Goal: Information Seeking & Learning: Learn about a topic

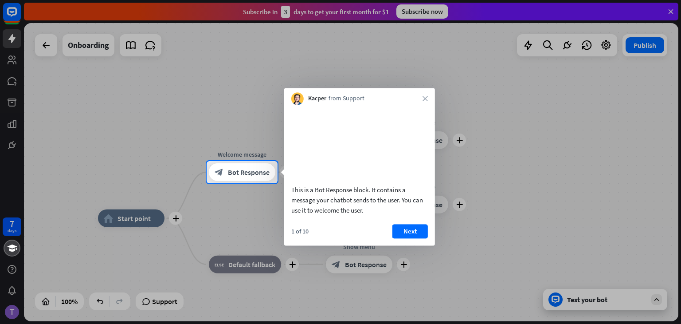
click at [422, 98] on div "Kacper from Support close" at bounding box center [359, 96] width 151 height 17
click at [409, 238] on button "Next" at bounding box center [409, 231] width 35 height 14
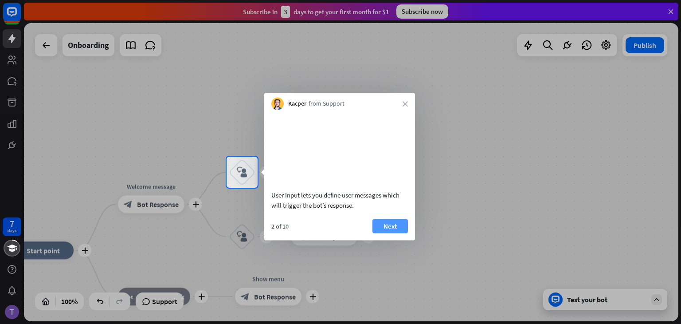
click at [400, 233] on button "Next" at bounding box center [389, 226] width 35 height 14
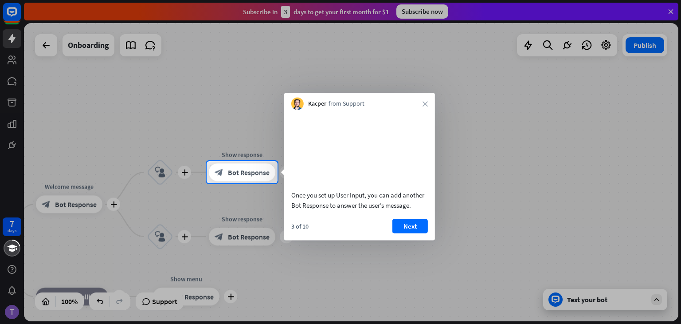
click at [388, 232] on div "3 of 10 Next" at bounding box center [359, 229] width 151 height 21
click at [399, 233] on button "Next" at bounding box center [409, 226] width 35 height 14
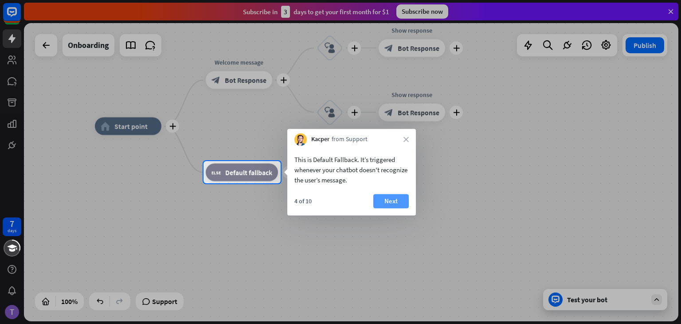
click at [388, 206] on button "Next" at bounding box center [390, 201] width 35 height 14
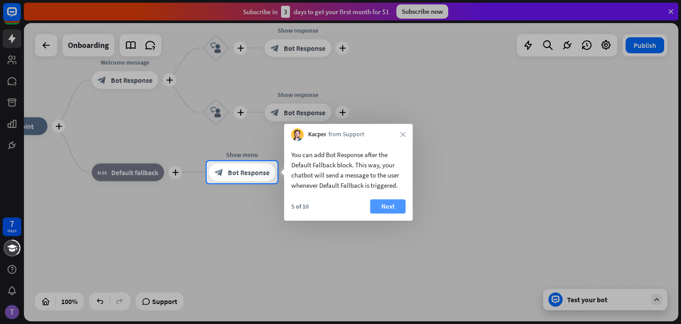
click at [387, 202] on button "Next" at bounding box center [387, 206] width 35 height 14
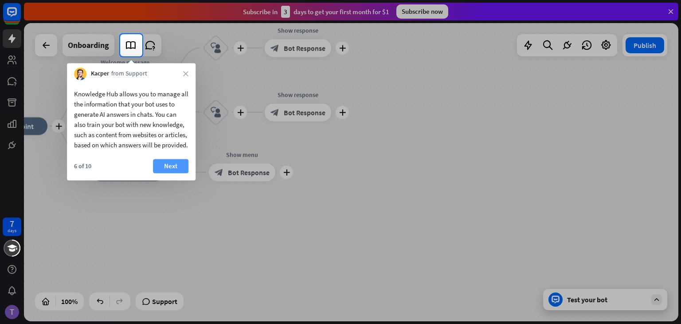
click at [166, 170] on button "Next" at bounding box center [170, 166] width 35 height 14
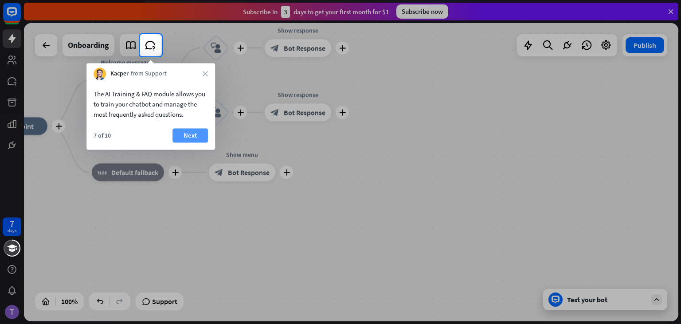
click at [193, 138] on button "Next" at bounding box center [189, 135] width 35 height 14
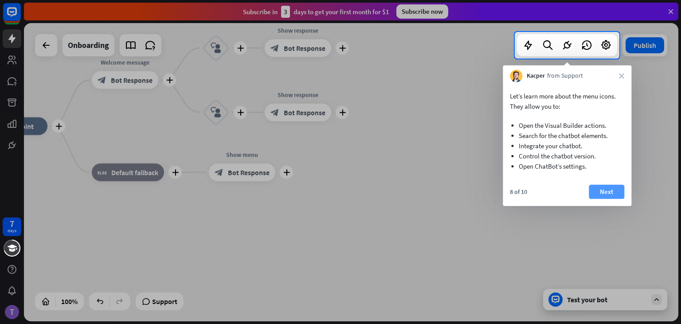
click at [603, 194] on button "Next" at bounding box center [606, 191] width 35 height 14
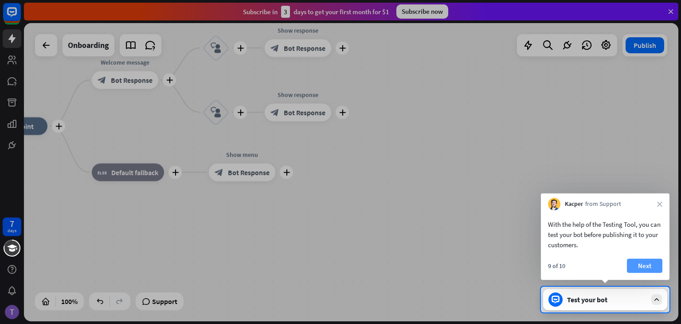
click at [638, 264] on button "Next" at bounding box center [644, 265] width 35 height 14
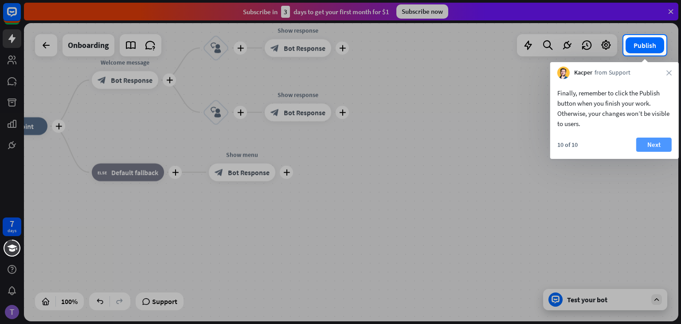
click at [649, 146] on button "Next" at bounding box center [653, 144] width 35 height 14
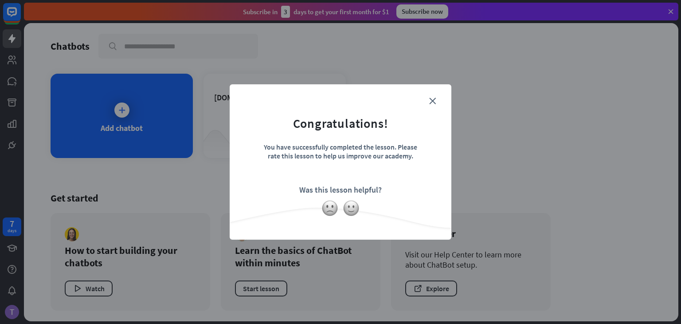
click at [436, 104] on form "Congratulations! You have successfully completed the lesson. Please rate this l…" at bounding box center [340, 148] width 199 height 106
click at [436, 98] on form "Congratulations! You have successfully completed the lesson. Please rate this l…" at bounding box center [340, 148] width 199 height 106
drag, startPoint x: 429, startPoint y: 94, endPoint x: 433, endPoint y: 100, distance: 6.9
click at [429, 95] on div "close Congratulations! You have successfully completed the lesson. Please rate …" at bounding box center [341, 161] width 222 height 155
click at [434, 102] on icon "close" at bounding box center [432, 101] width 7 height 7
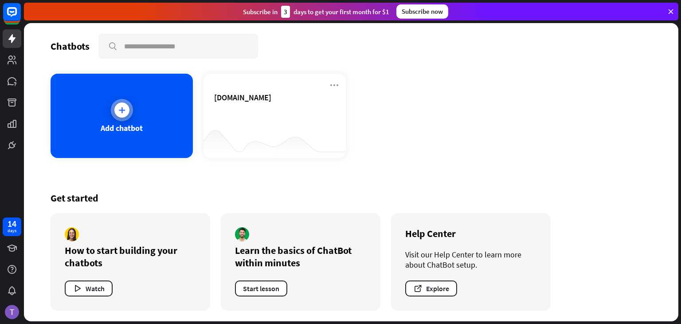
click at [123, 121] on div "Add chatbot" at bounding box center [122, 116] width 142 height 84
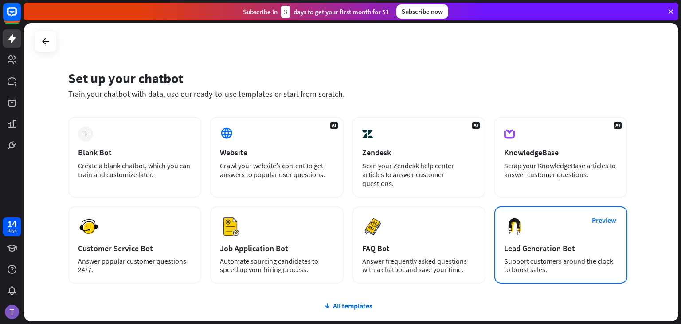
click at [545, 218] on div "Preview Lead Generation Bot Support customers around the clock to boost sales." at bounding box center [560, 244] width 133 height 77
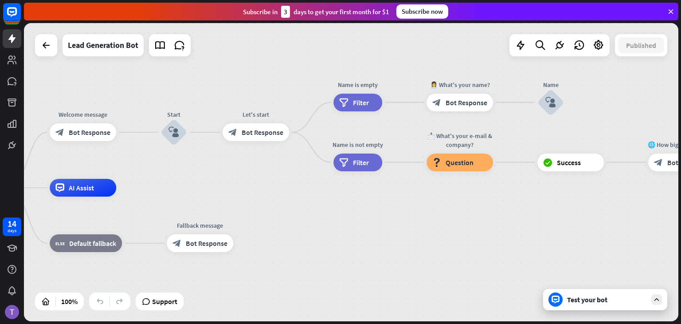
drag, startPoint x: 492, startPoint y: 176, endPoint x: 282, endPoint y: 187, distance: 209.5
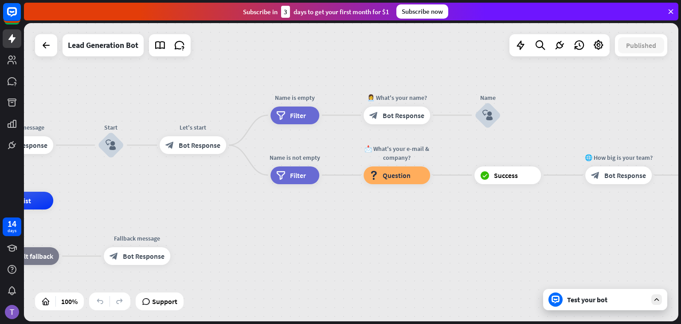
drag, startPoint x: 430, startPoint y: 216, endPoint x: 360, endPoint y: 219, distance: 69.6
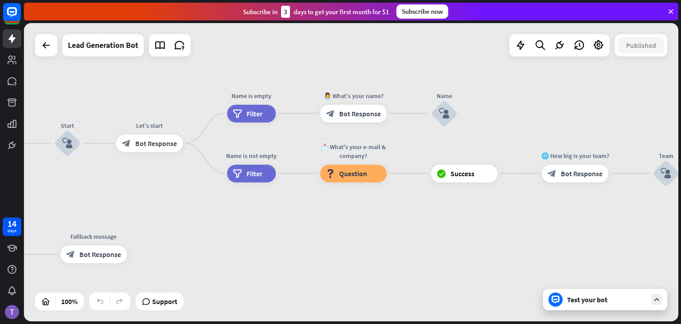
drag, startPoint x: 439, startPoint y: 226, endPoint x: 356, endPoint y: 223, distance: 83.4
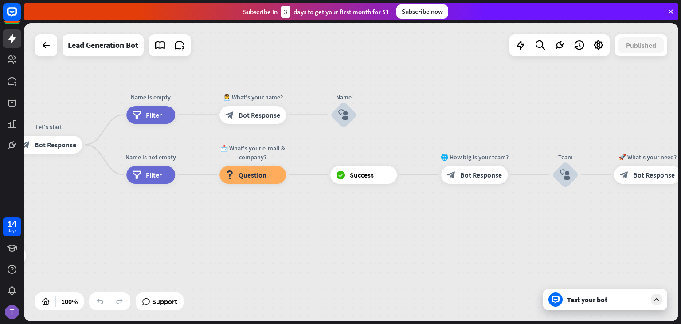
drag, startPoint x: 473, startPoint y: 230, endPoint x: 394, endPoint y: 230, distance: 78.9
click at [394, 230] on div "home_2 Start point Welcome message block_bot_response Bot Response Start block_…" at bounding box center [351, 172] width 654 height 298
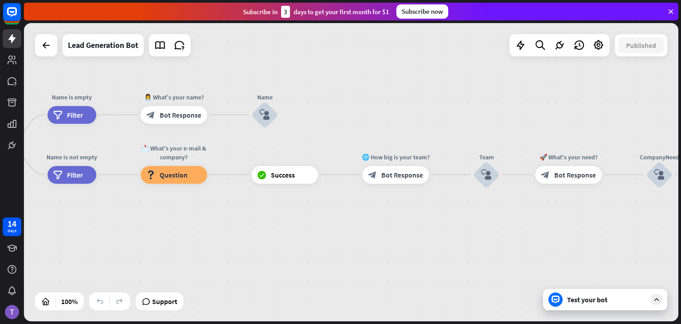
drag, startPoint x: 450, startPoint y: 223, endPoint x: 378, endPoint y: 221, distance: 71.9
click at [387, 222] on div "home_2 Start point Welcome message block_bot_response Bot Response Start block_…" at bounding box center [351, 172] width 654 height 298
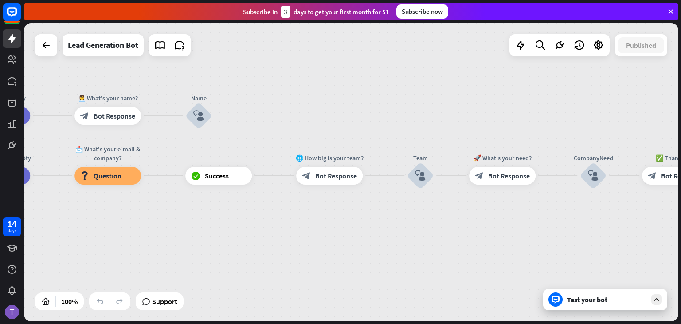
drag, startPoint x: 430, startPoint y: 209, endPoint x: 284, endPoint y: 212, distance: 145.9
click at [292, 219] on div "home_2 Start point Welcome message block_bot_response Bot Response Start block_…" at bounding box center [351, 172] width 654 height 298
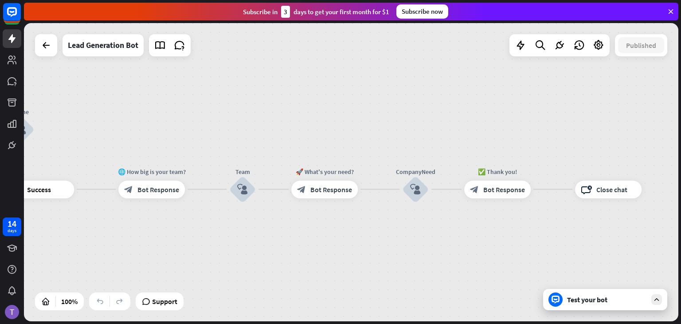
drag, startPoint x: 433, startPoint y: 218, endPoint x: 189, endPoint y: 210, distance: 244.0
click at [189, 210] on div "home_2 Start point Welcome message block_bot_response Bot Response Start block_…" at bounding box center [351, 172] width 654 height 298
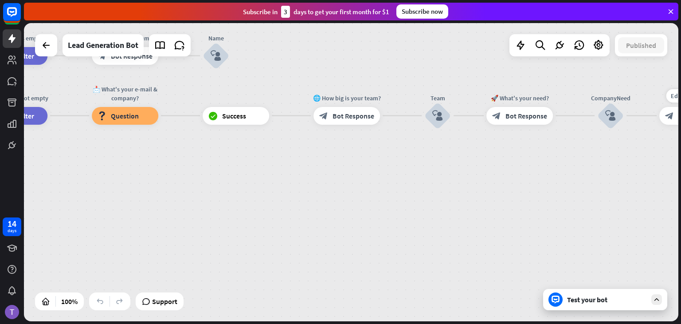
drag, startPoint x: 280, startPoint y: 218, endPoint x: 680, endPoint y: 136, distance: 408.6
click at [680, 136] on div "home_2 Start point Welcome message block_bot_response Bot Response Start block_…" at bounding box center [352, 173] width 657 height 301
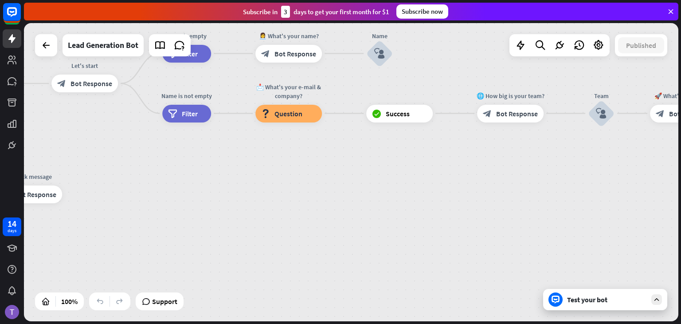
drag, startPoint x: 338, startPoint y: 183, endPoint x: 550, endPoint y: 205, distance: 212.6
click at [550, 205] on div "home_2 Start point Welcome message block_bot_response Bot Response Start block_…" at bounding box center [351, 172] width 654 height 298
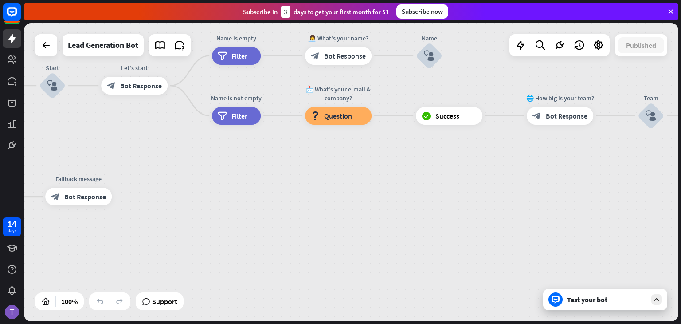
drag, startPoint x: 318, startPoint y: 200, endPoint x: 436, endPoint y: 194, distance: 118.1
click at [462, 199] on div "home_2 Start point Welcome message block_bot_response Bot Response Start block_…" at bounding box center [144, 290] width 654 height 298
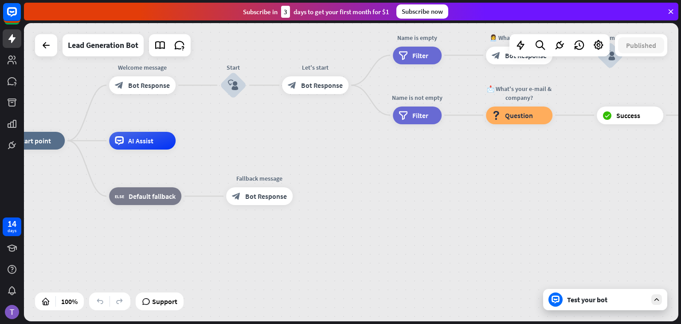
click at [55, 53] on div at bounding box center [46, 45] width 22 height 22
click at [55, 50] on div at bounding box center [46, 45] width 18 height 18
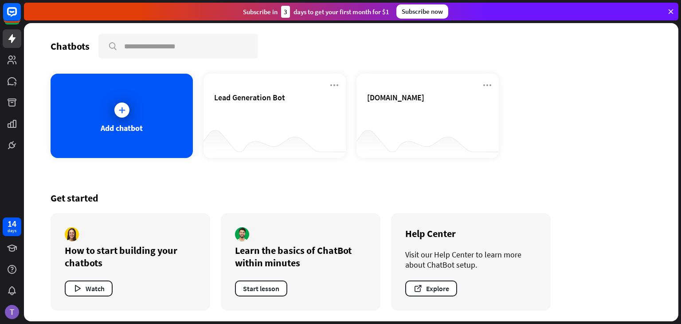
drag, startPoint x: 186, startPoint y: 199, endPoint x: 188, endPoint y: 169, distance: 30.2
click at [188, 169] on div "Chatbots search Add chatbot Lead Generation Bot [DOMAIN_NAME] Get started How t…" at bounding box center [351, 172] width 654 height 298
click at [119, 109] on icon at bounding box center [121, 110] width 9 height 9
